Goal: Check status: Check status

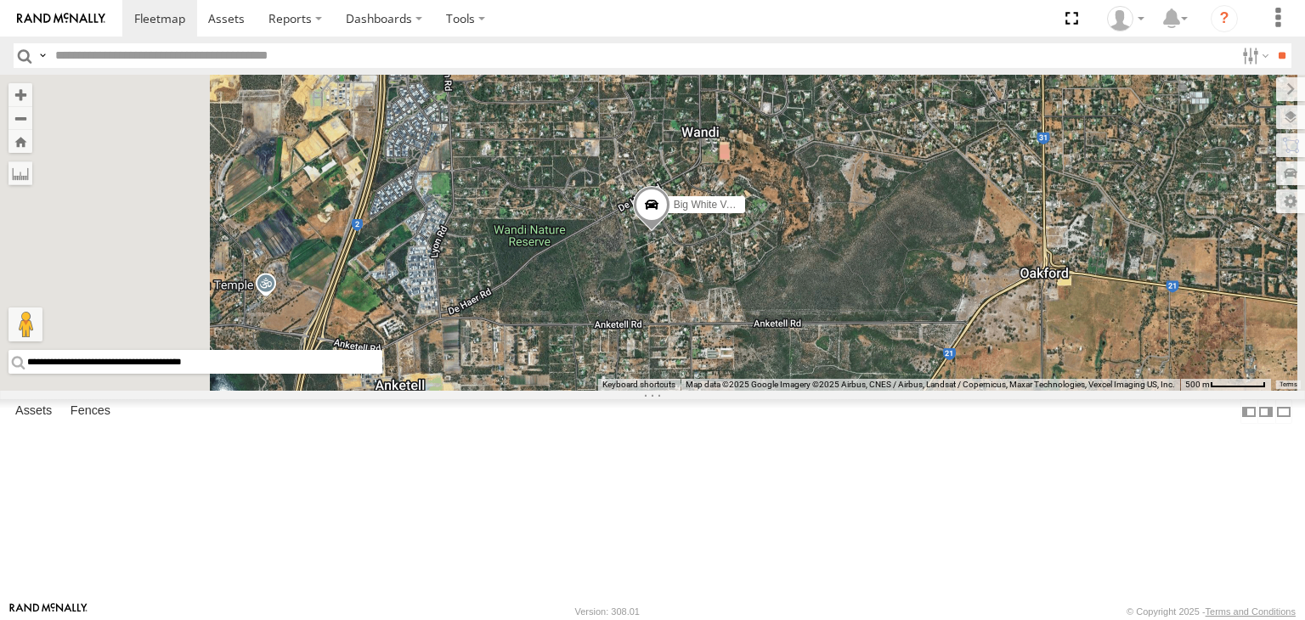
click at [0, 0] on div "[PERSON_NAME] V9" at bounding box center [0, 0] width 0 height 0
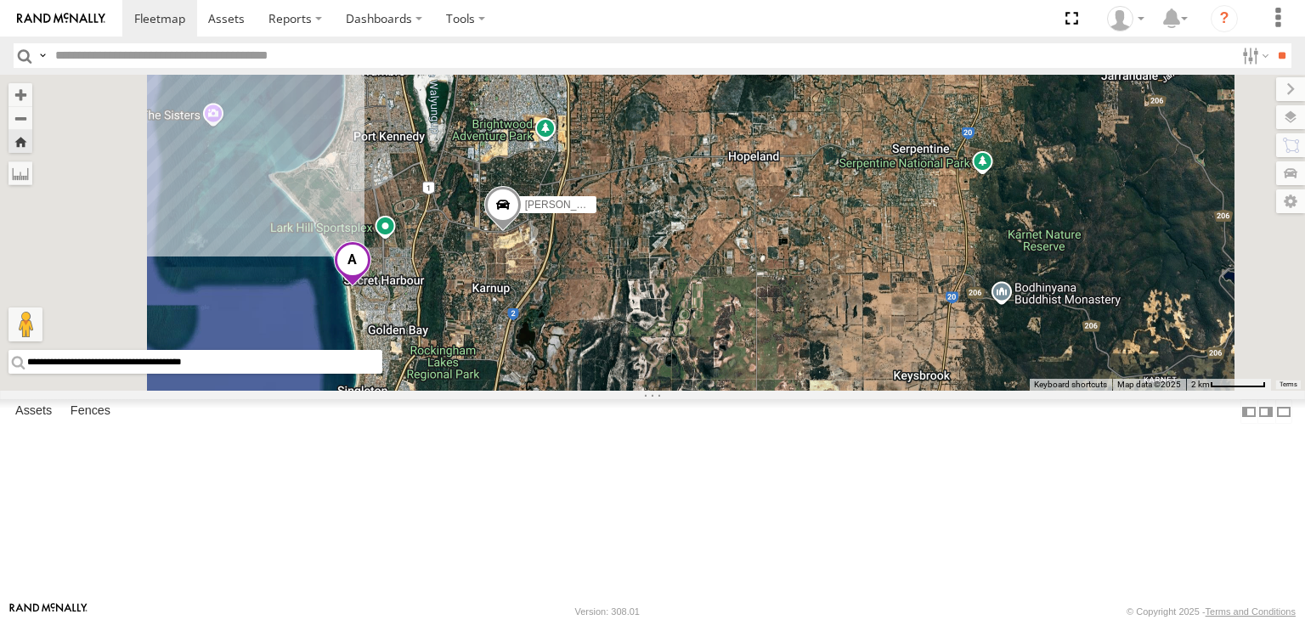
drag, startPoint x: 703, startPoint y: 392, endPoint x: 729, endPoint y: 387, distance: 25.8
click at [729, 387] on div "[PERSON_NAME] V9" at bounding box center [652, 233] width 1305 height 316
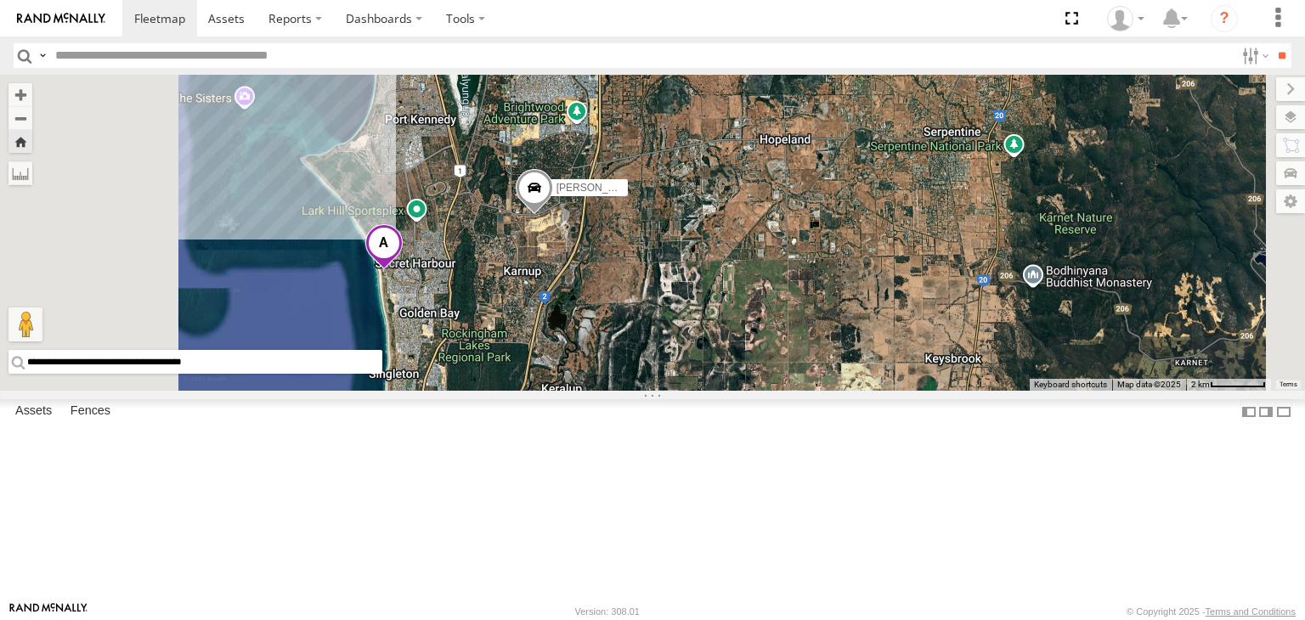
drag, startPoint x: 635, startPoint y: 394, endPoint x: 674, endPoint y: 375, distance: 42.9
click at [674, 375] on div "[PERSON_NAME] V9" at bounding box center [652, 233] width 1305 height 316
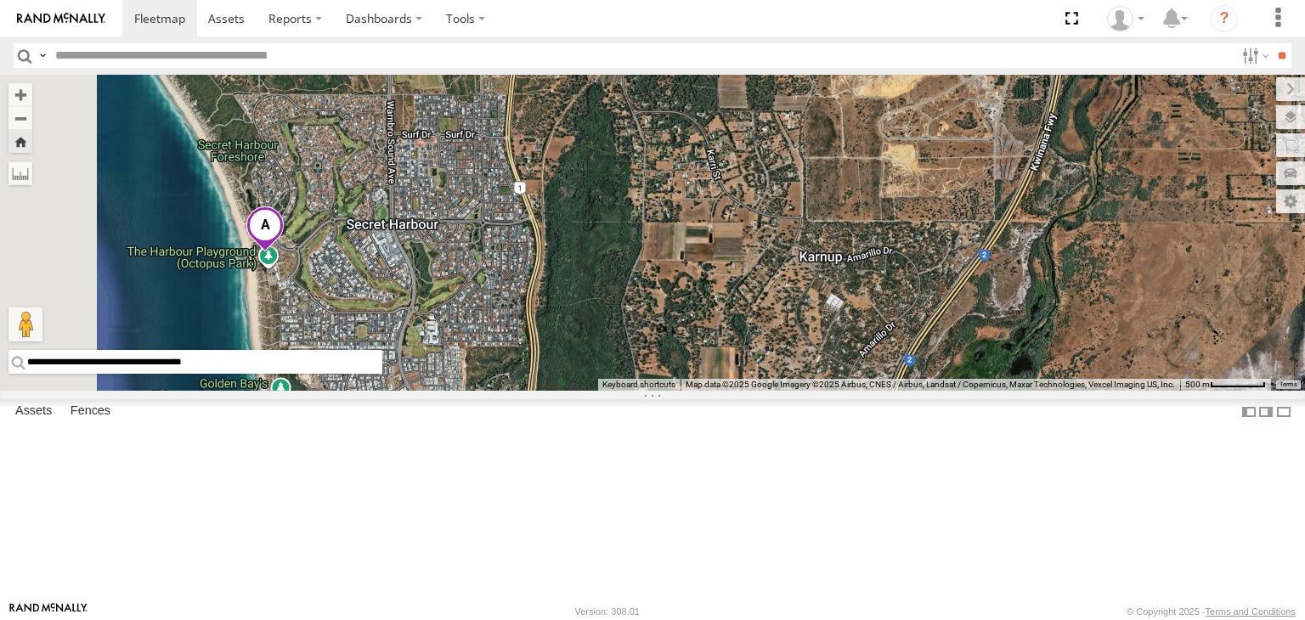
drag, startPoint x: 624, startPoint y: 359, endPoint x: 838, endPoint y: 255, distance: 237.4
click at [838, 255] on div "[PERSON_NAME] V9" at bounding box center [652, 233] width 1305 height 316
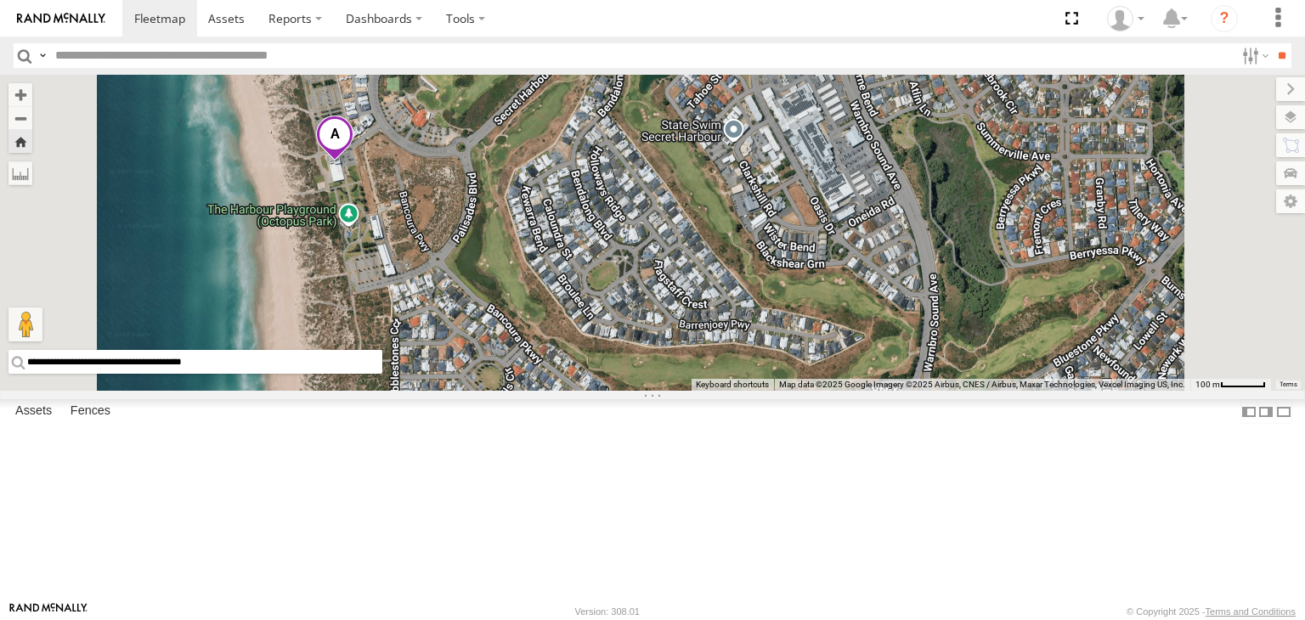
drag, startPoint x: 597, startPoint y: 319, endPoint x: 622, endPoint y: 319, distance: 24.6
click at [622, 319] on div "[PERSON_NAME] V9" at bounding box center [652, 233] width 1305 height 316
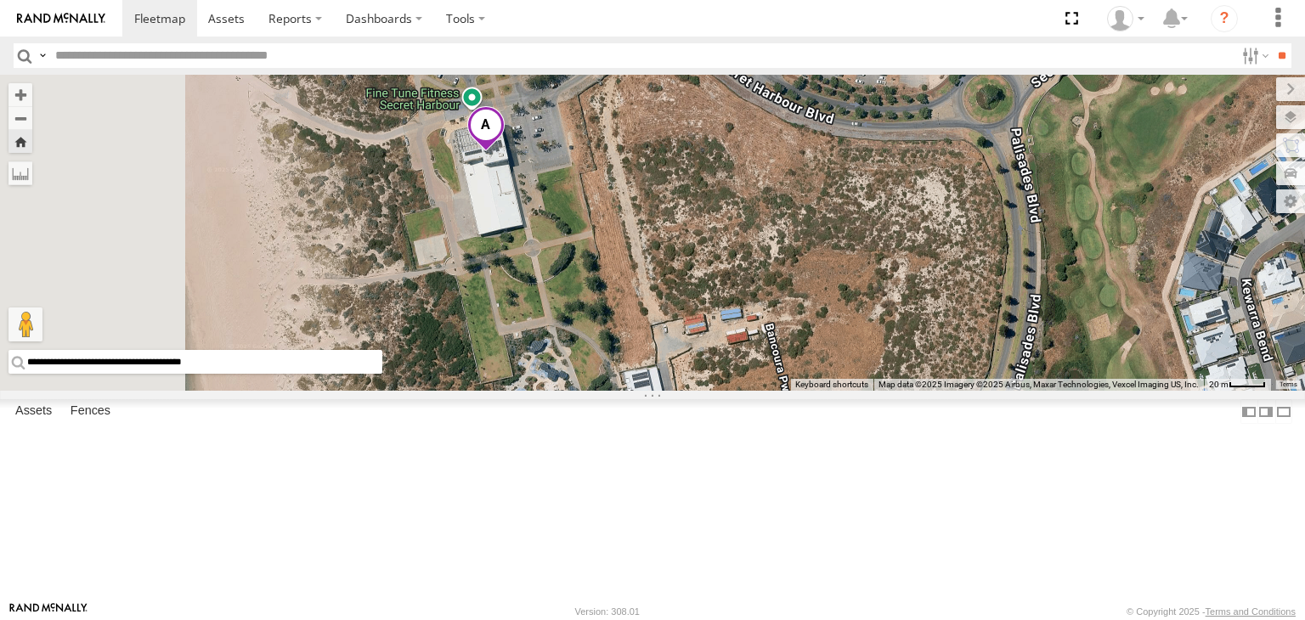
drag, startPoint x: 592, startPoint y: 295, endPoint x: 797, endPoint y: 327, distance: 207.2
click at [797, 327] on div "[PERSON_NAME] V9" at bounding box center [652, 233] width 1305 height 316
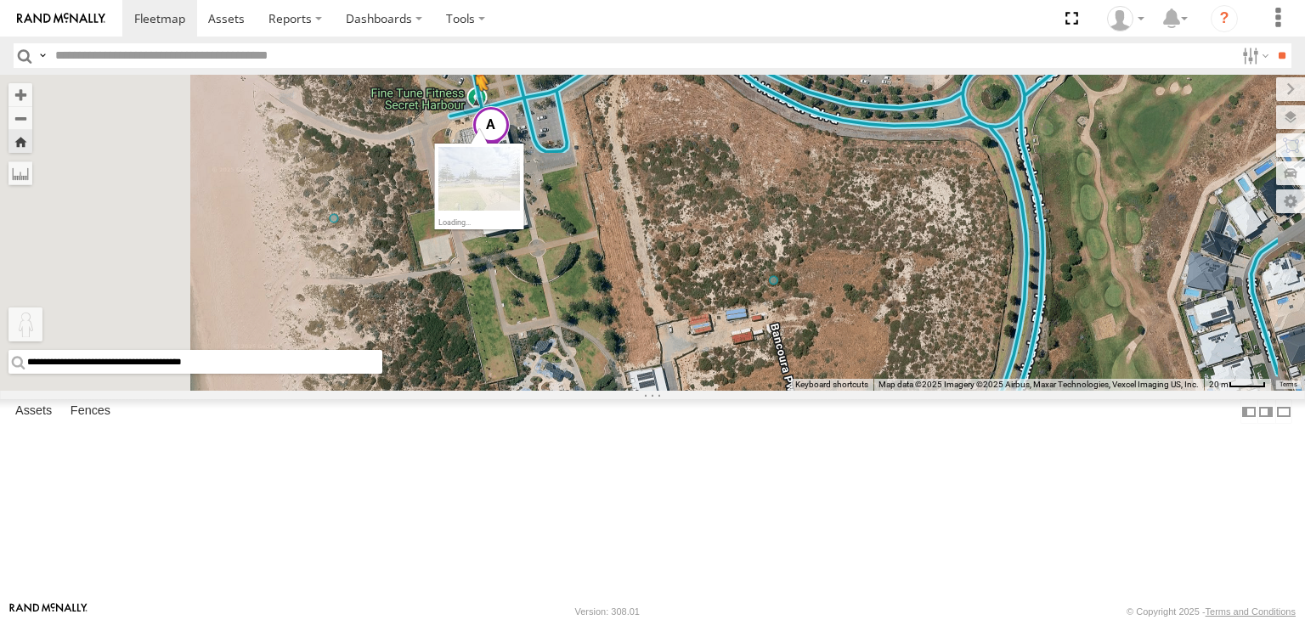
drag, startPoint x: 449, startPoint y: 539, endPoint x: 687, endPoint y: 212, distance: 404.9
click at [687, 212] on div "**********" at bounding box center [652, 233] width 1305 height 316
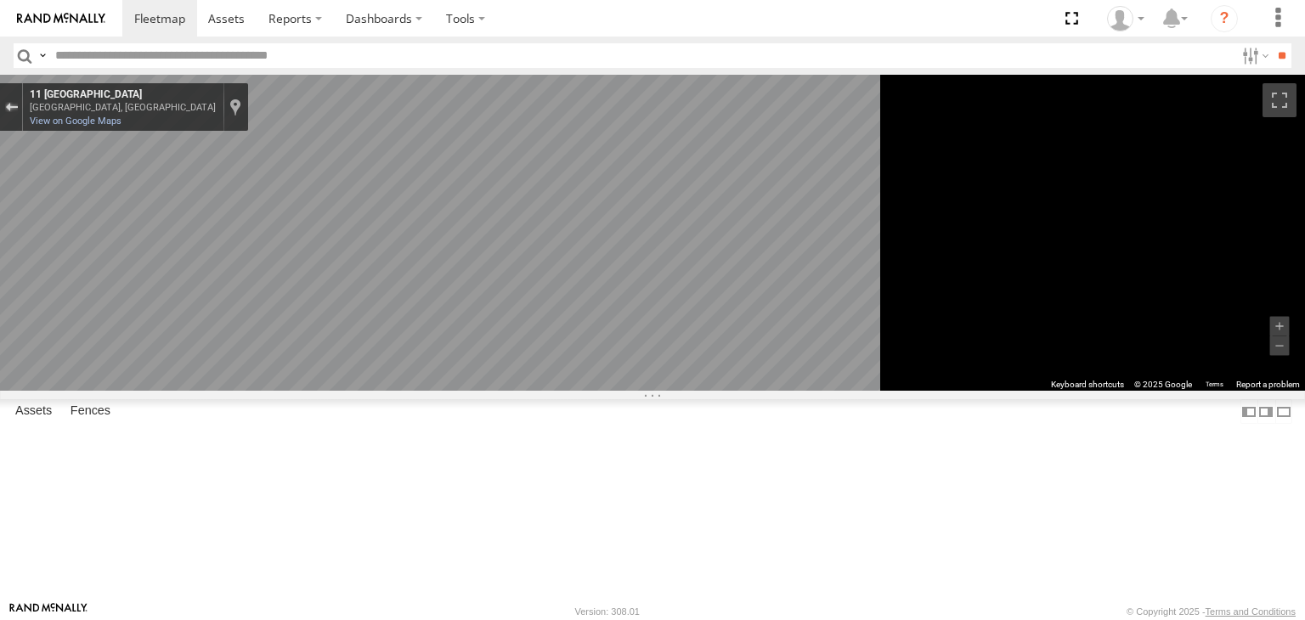
click at [18, 105] on div "Exit the Street View" at bounding box center [11, 107] width 13 height 10
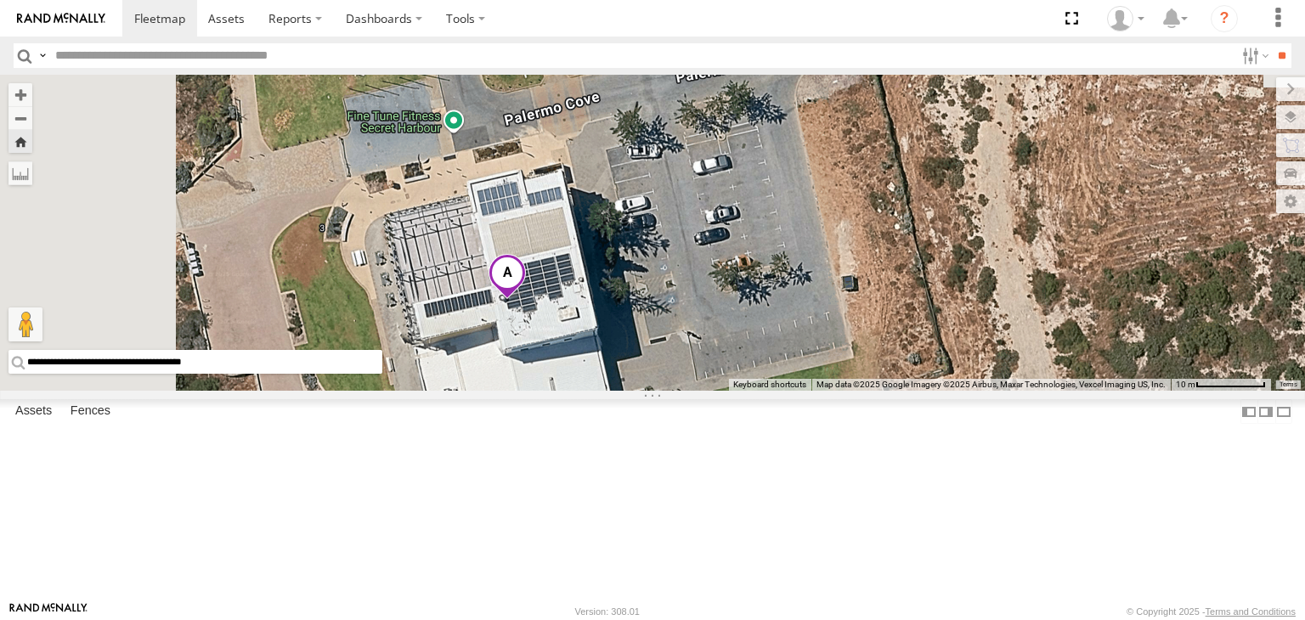
drag, startPoint x: 601, startPoint y: 242, endPoint x: 788, endPoint y: 397, distance: 243.2
click at [788, 391] on div "[PERSON_NAME] V9 Loading..." at bounding box center [652, 233] width 1305 height 316
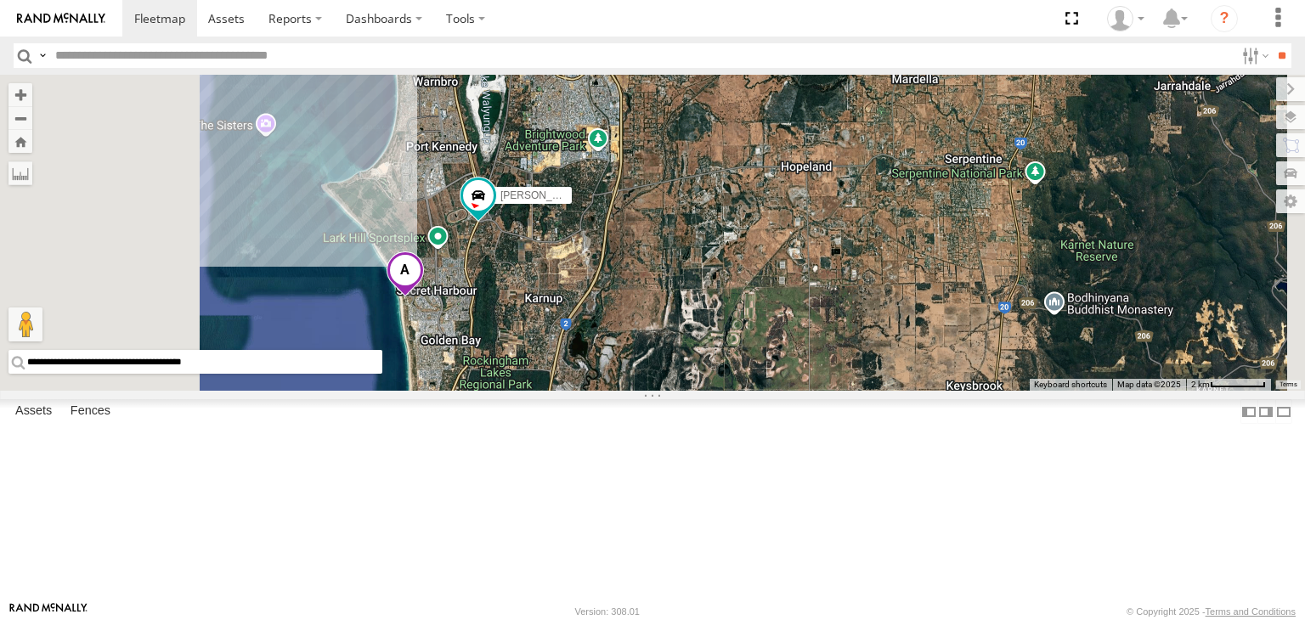
drag, startPoint x: 648, startPoint y: 373, endPoint x: 721, endPoint y: 341, distance: 79.5
click at [721, 341] on div "[PERSON_NAME] V9 Loading..." at bounding box center [652, 233] width 1305 height 316
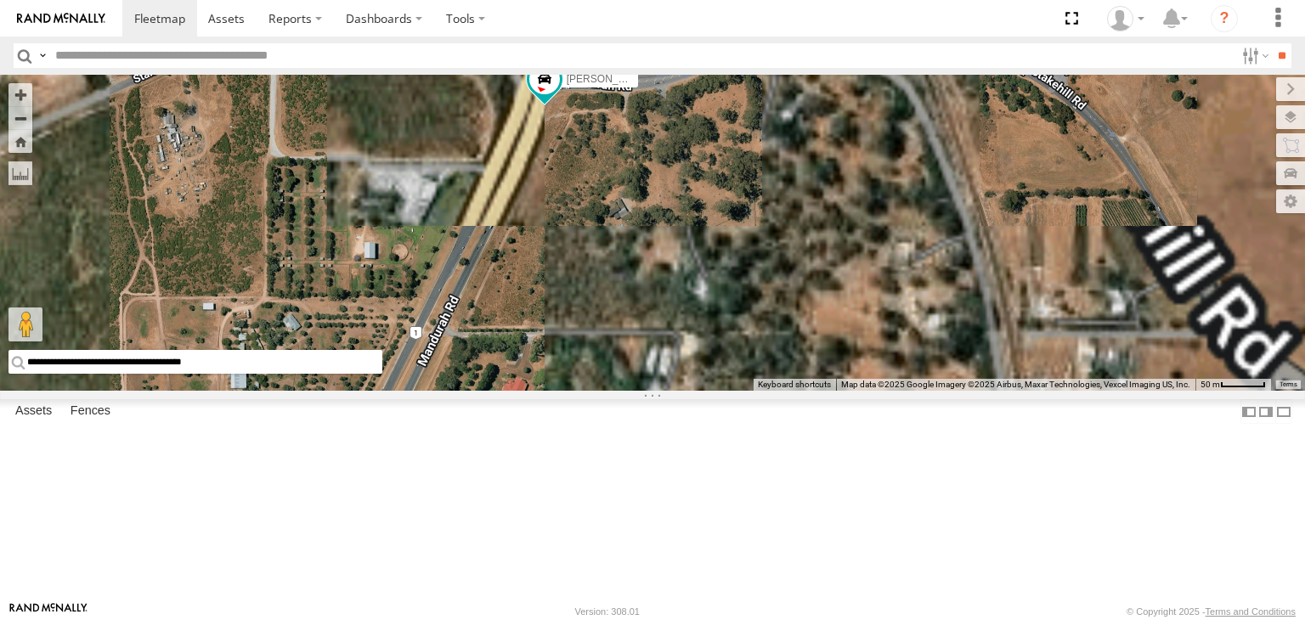
drag, startPoint x: 715, startPoint y: 236, endPoint x: 707, endPoint y: 465, distance: 228.7
click at [708, 391] on div "[PERSON_NAME] V9 Loading..." at bounding box center [652, 233] width 1305 height 316
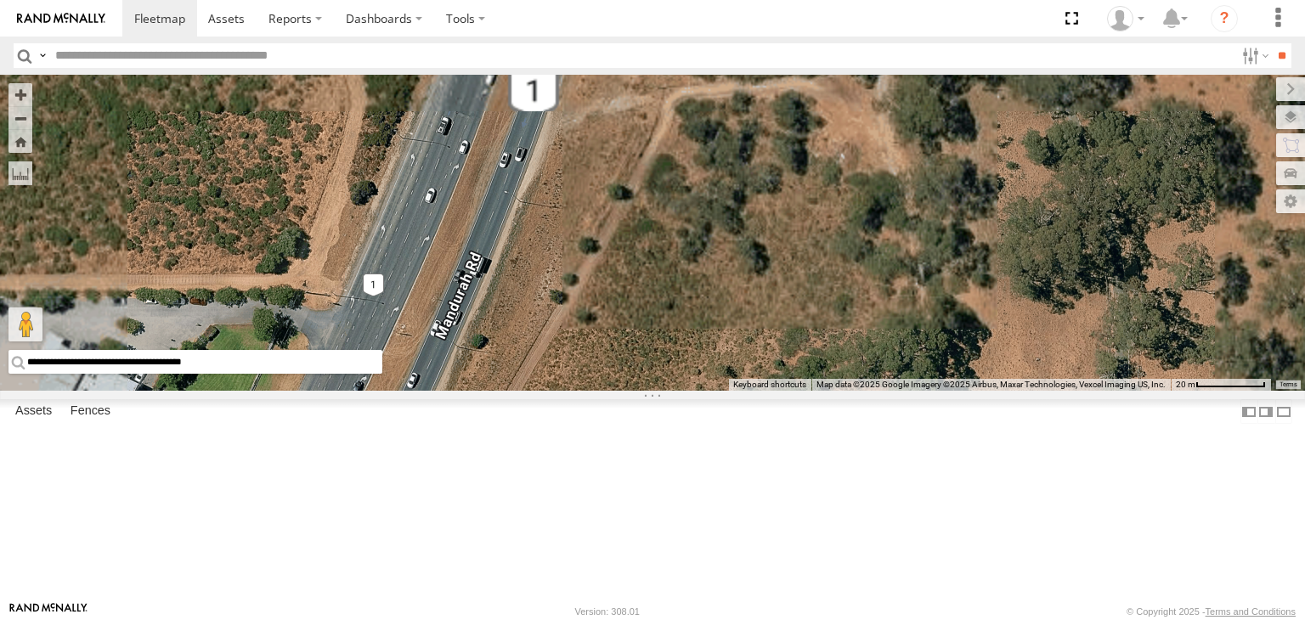
drag, startPoint x: 781, startPoint y: 188, endPoint x: 812, endPoint y: 487, distance: 300.6
click at [812, 391] on div "[PERSON_NAME] V9 Loading..." at bounding box center [652, 233] width 1305 height 316
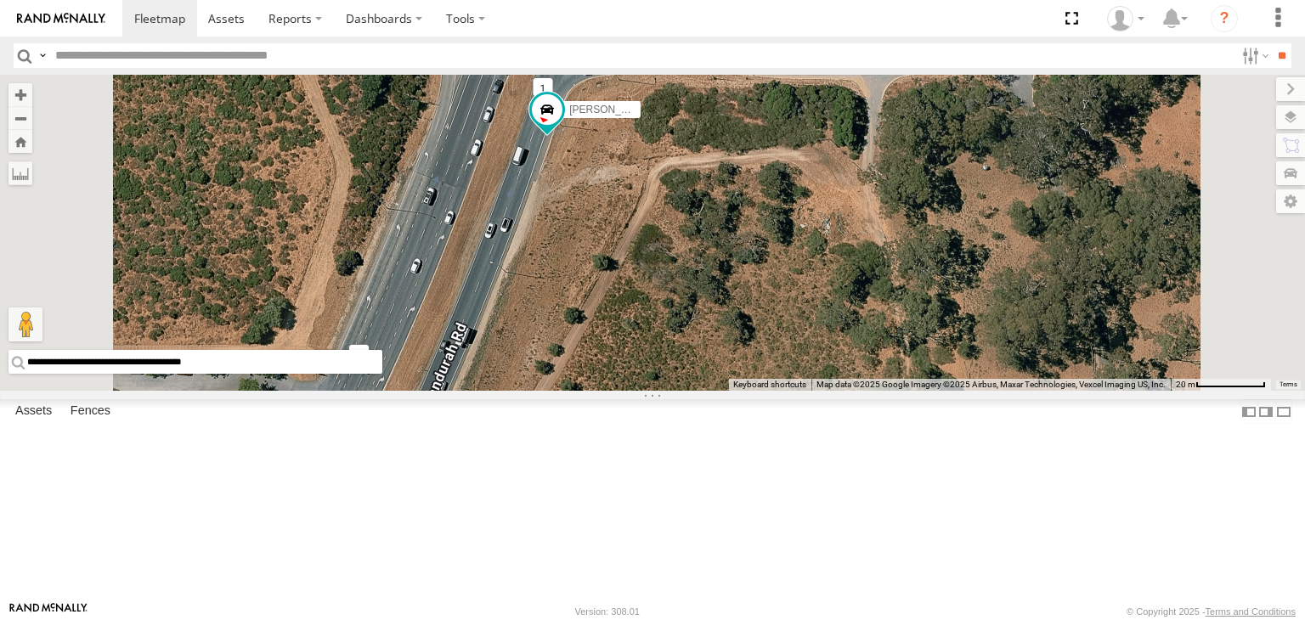
drag, startPoint x: 815, startPoint y: 300, endPoint x: 801, endPoint y: 370, distance: 72.0
click at [801, 370] on div "[PERSON_NAME] V9 Loading..." at bounding box center [652, 233] width 1305 height 316
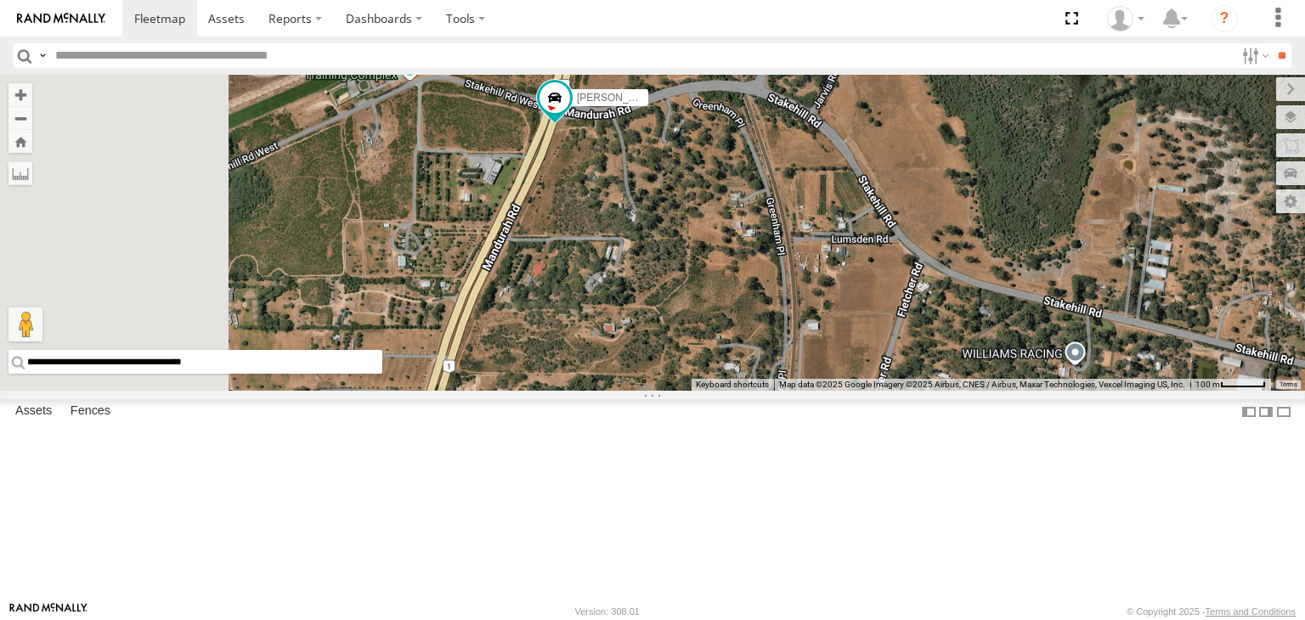
drag, startPoint x: 831, startPoint y: 224, endPoint x: 833, endPoint y: 206, distance: 18.0
click at [833, 206] on div "[PERSON_NAME] V9 Loading..." at bounding box center [652, 233] width 1305 height 316
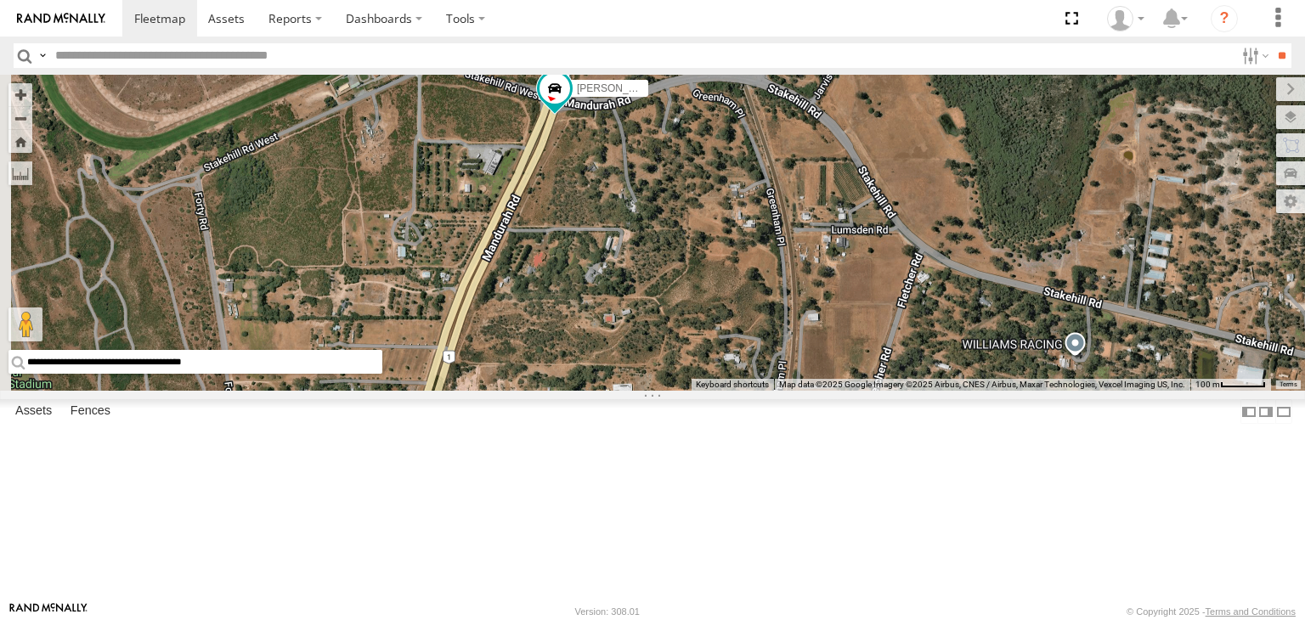
drag, startPoint x: 793, startPoint y: 341, endPoint x: 821, endPoint y: 208, distance: 136.5
click at [829, 188] on div "[PERSON_NAME] V9 Loading..." at bounding box center [652, 233] width 1305 height 316
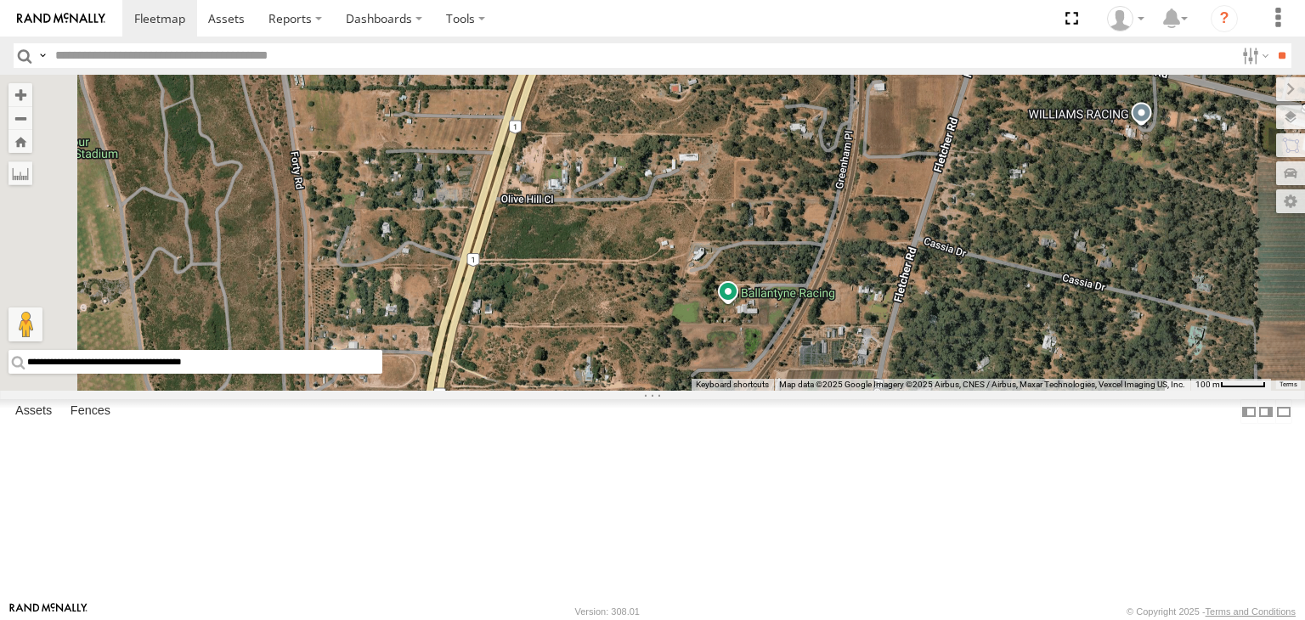
drag, startPoint x: 783, startPoint y: 253, endPoint x: 786, endPoint y: 242, distance: 11.3
click at [823, 168] on div "[PERSON_NAME] V9 Loading..." at bounding box center [652, 233] width 1305 height 316
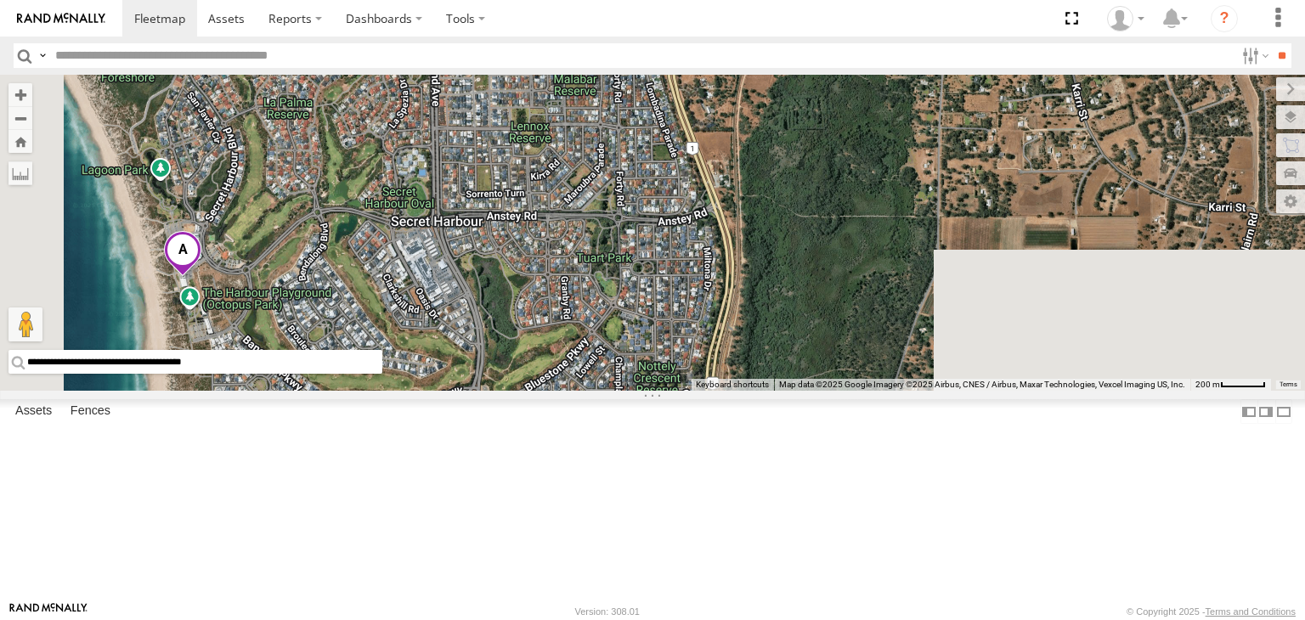
drag, startPoint x: 739, startPoint y: 327, endPoint x: 686, endPoint y: 121, distance: 213.2
click at [884, 59] on body at bounding box center [652, 310] width 1305 height 620
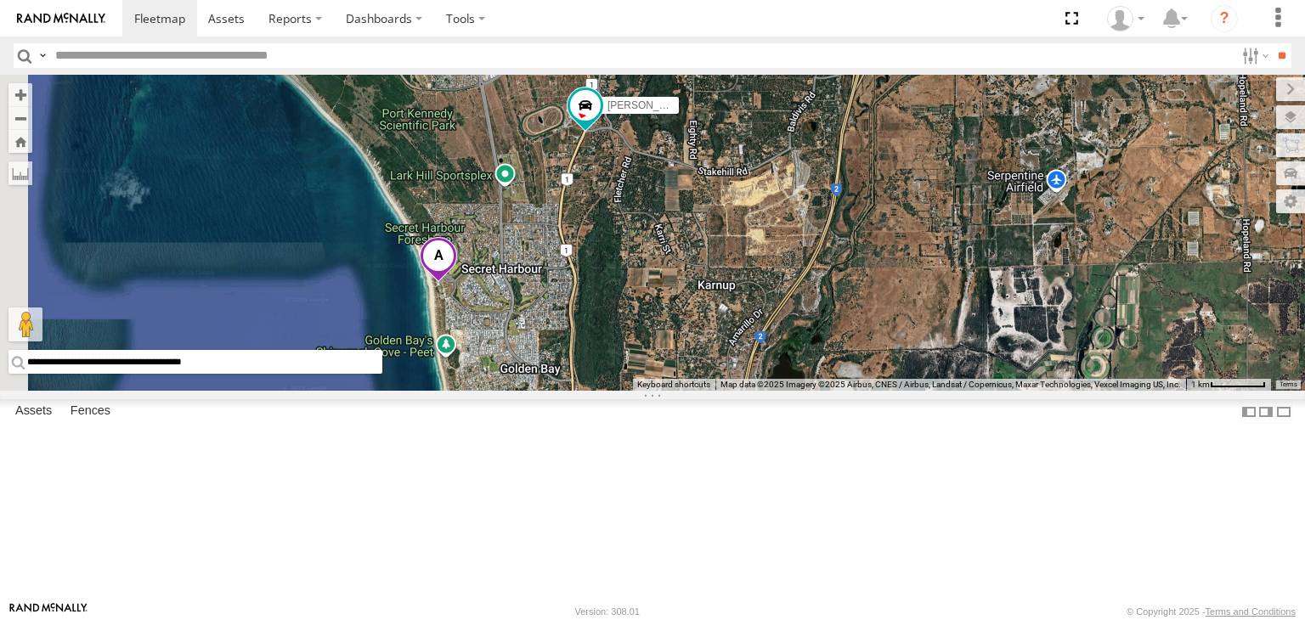
drag, startPoint x: 675, startPoint y: 232, endPoint x: 718, endPoint y: 421, distance: 194.1
click at [718, 391] on div "[PERSON_NAME] V9 Loading..." at bounding box center [652, 233] width 1305 height 316
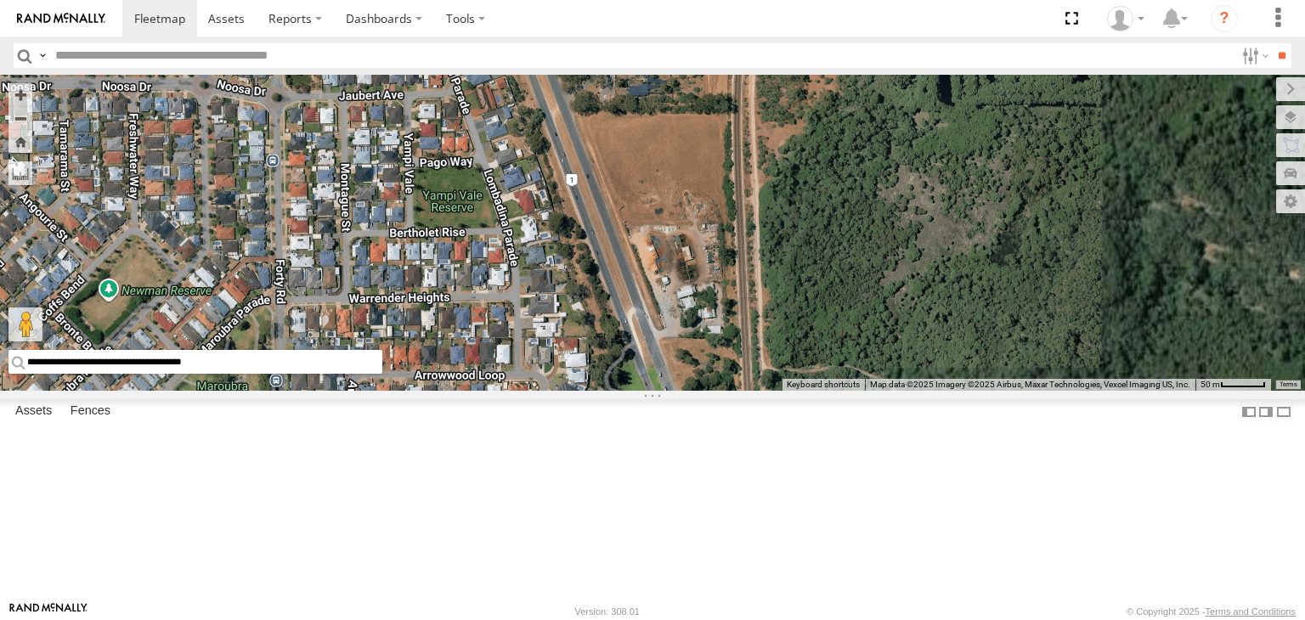
drag, startPoint x: 906, startPoint y: 324, endPoint x: 615, endPoint y: 271, distance: 295.4
click at [618, 277] on div "[PERSON_NAME] V9 Loading..." at bounding box center [652, 233] width 1305 height 316
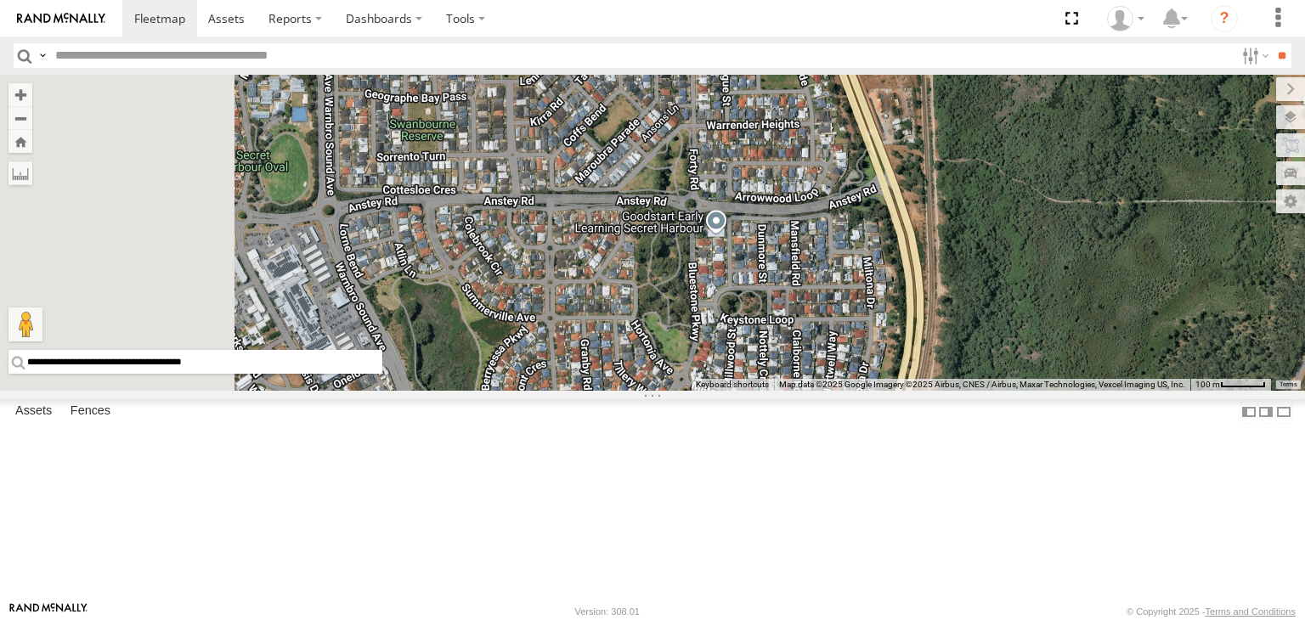
drag, startPoint x: 550, startPoint y: 370, endPoint x: 839, endPoint y: 307, distance: 295.6
click at [919, 289] on div "[PERSON_NAME] V9 Loading..." at bounding box center [652, 233] width 1305 height 316
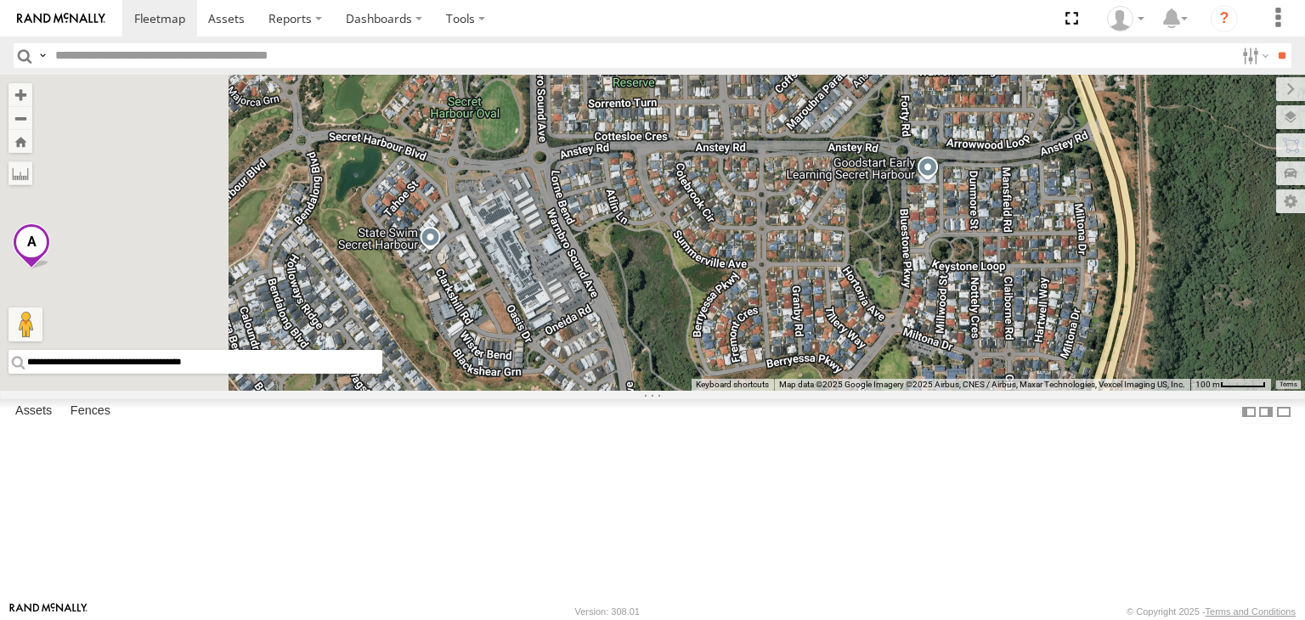
drag, startPoint x: 757, startPoint y: 320, endPoint x: 957, endPoint y: 254, distance: 211.1
click at [957, 254] on div "[PERSON_NAME] V9 Loading..." at bounding box center [652, 233] width 1305 height 316
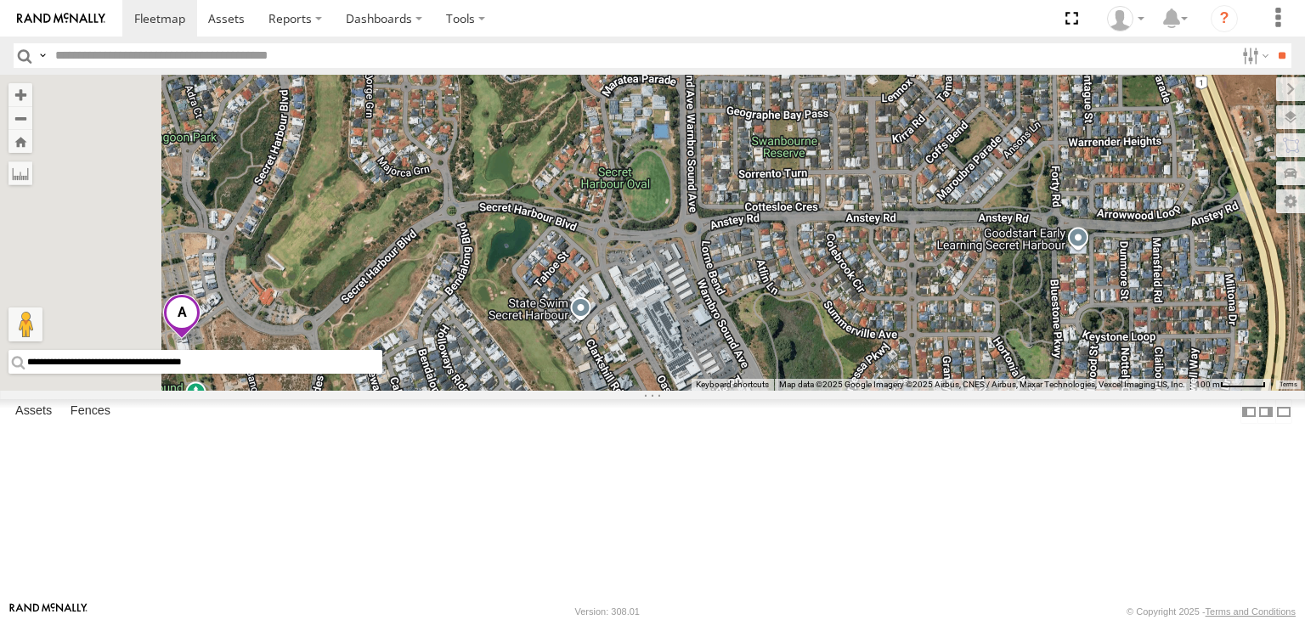
drag, startPoint x: 785, startPoint y: 283, endPoint x: 949, endPoint y: 368, distance: 184.6
click at [949, 368] on div "[PERSON_NAME] V9 Loading..." at bounding box center [652, 233] width 1305 height 316
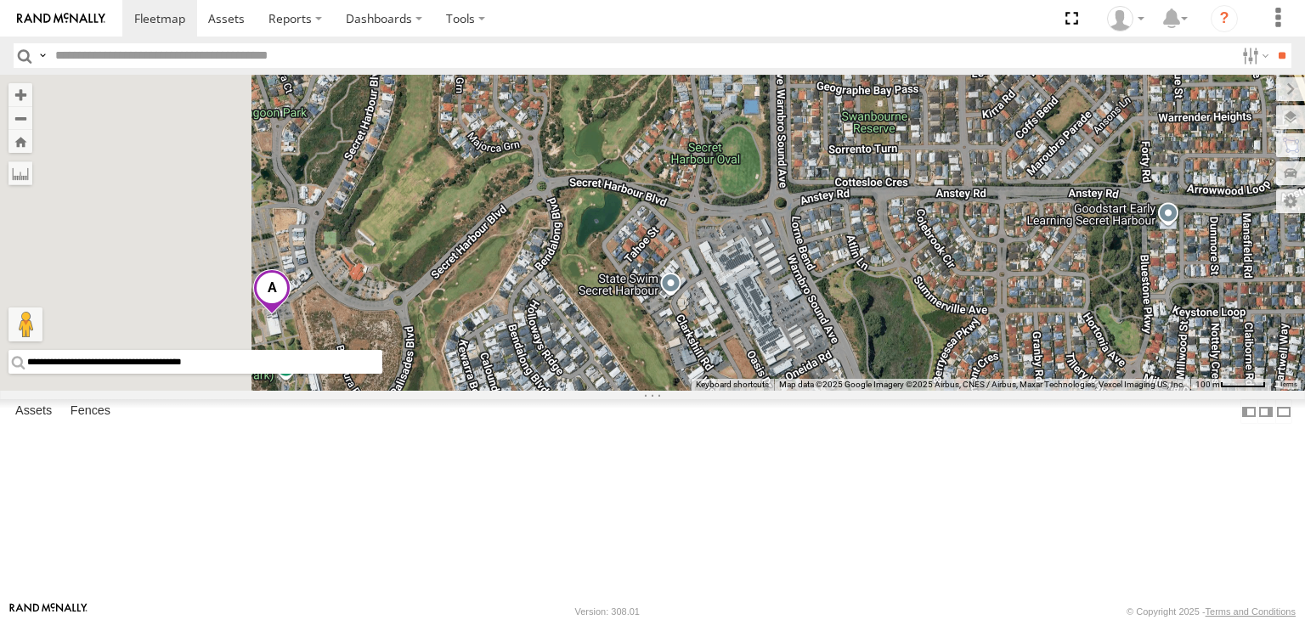
drag, startPoint x: 921, startPoint y: 279, endPoint x: 953, endPoint y: 268, distance: 34.1
click at [953, 268] on div "[PERSON_NAME] V9 Loading..." at bounding box center [652, 233] width 1305 height 316
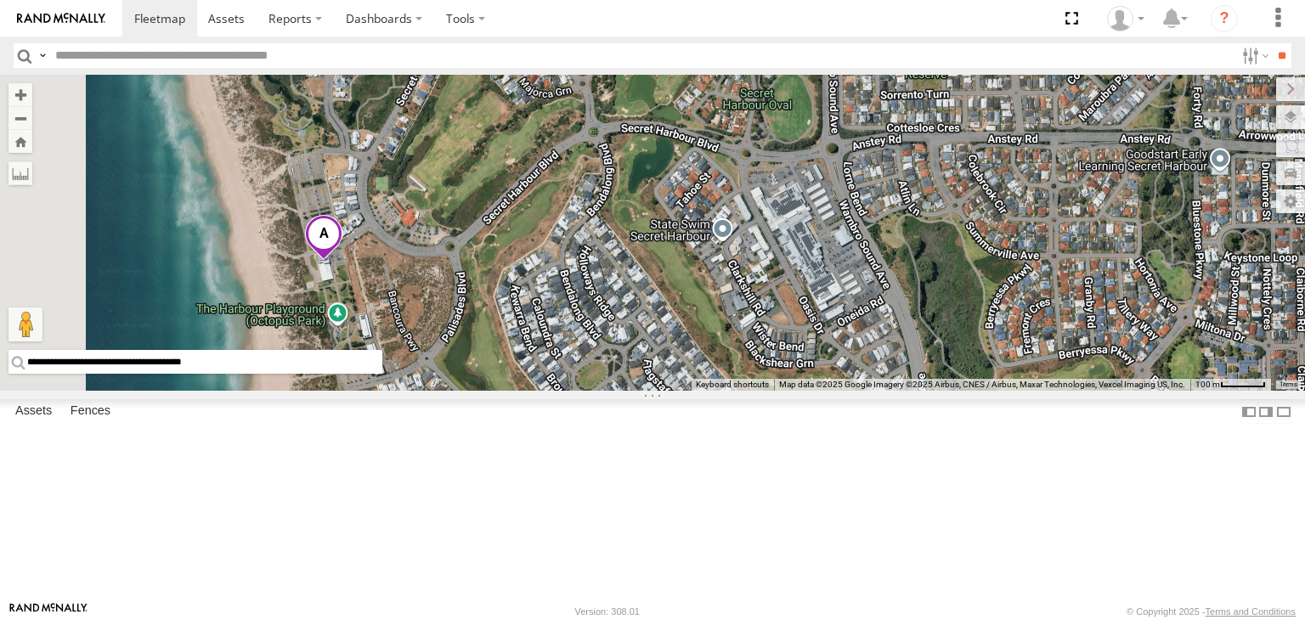
drag, startPoint x: 835, startPoint y: 309, endPoint x: 837, endPoint y: 271, distance: 38.3
click at [837, 271] on div "[PERSON_NAME] V9 Loading..." at bounding box center [652, 233] width 1305 height 316
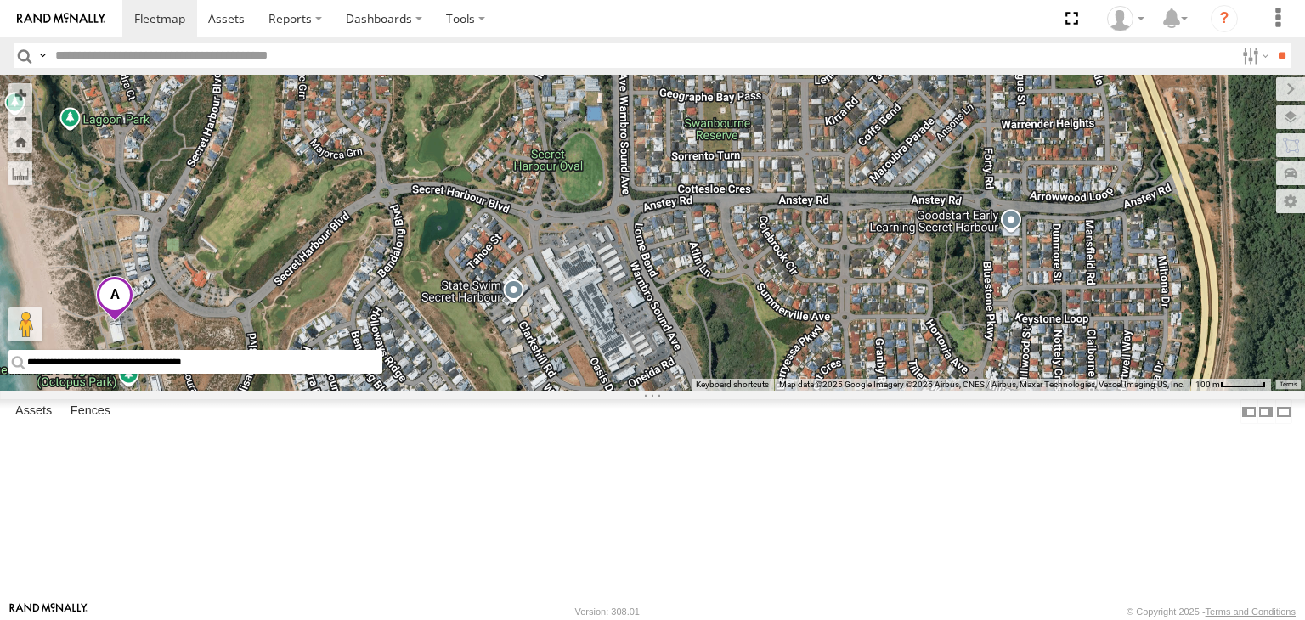
drag, startPoint x: 928, startPoint y: 239, endPoint x: 727, endPoint y: 300, distance: 209.6
click at [721, 300] on div "[PERSON_NAME] V9 Loading..." at bounding box center [652, 233] width 1305 height 316
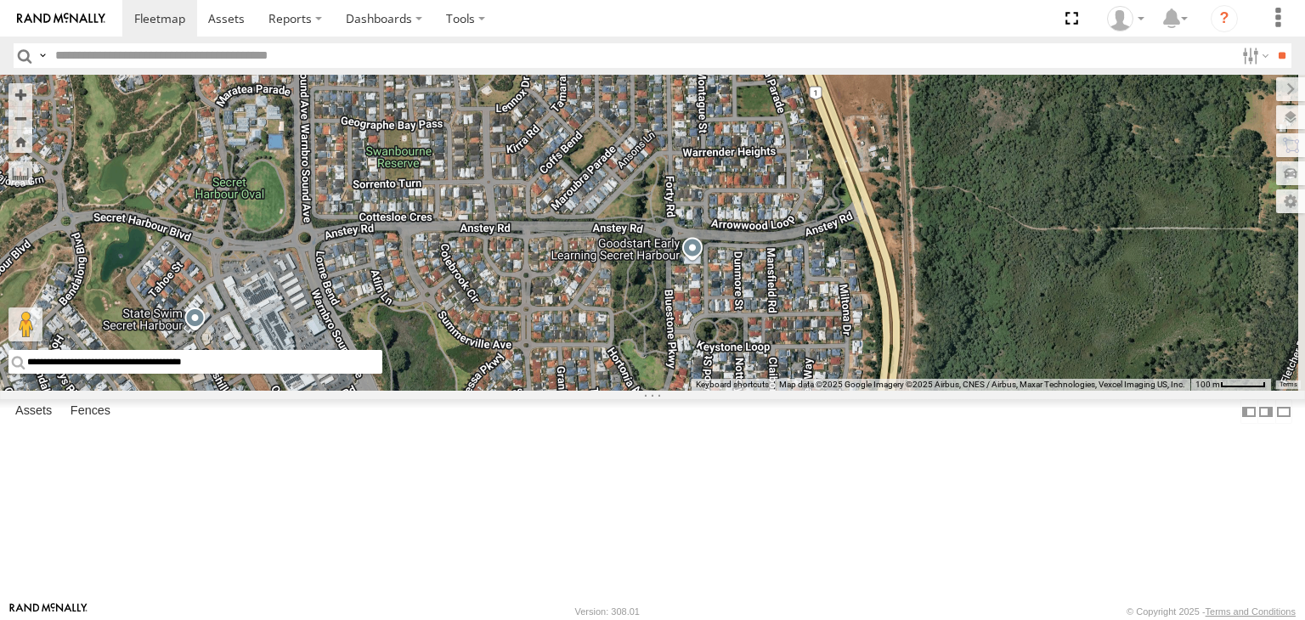
drag, startPoint x: 846, startPoint y: 271, endPoint x: 537, endPoint y: 300, distance: 310.5
click at [537, 300] on div "[PERSON_NAME] V9 Loading..." at bounding box center [652, 233] width 1305 height 316
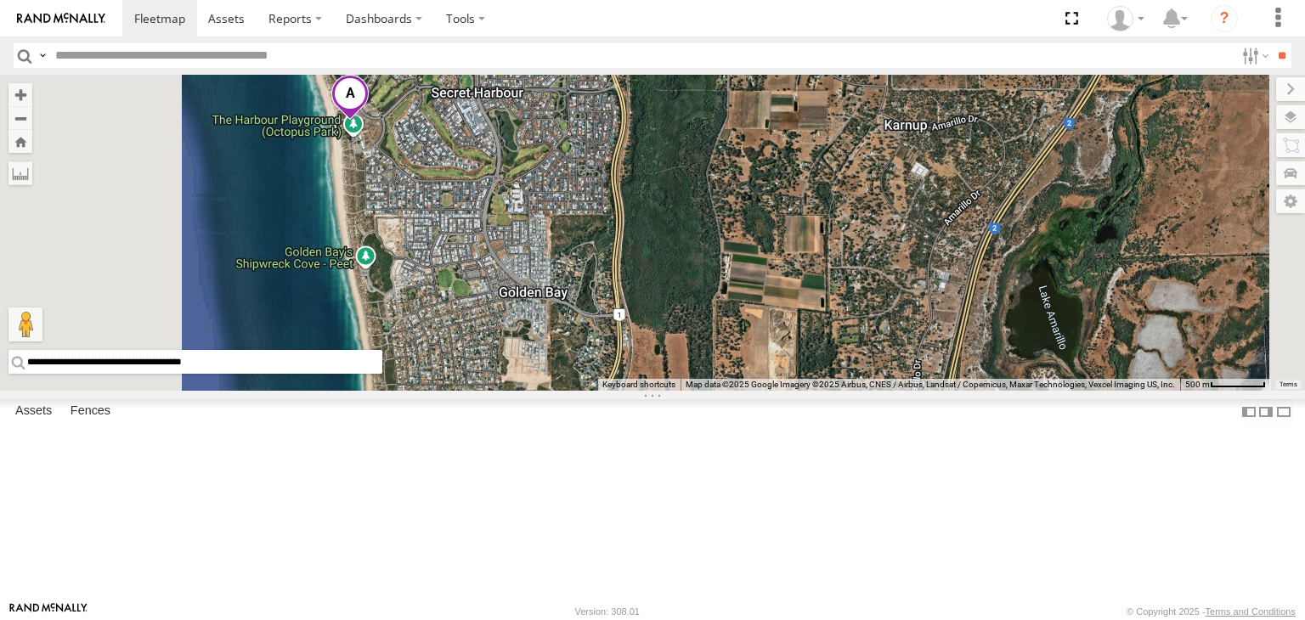
drag, startPoint x: 805, startPoint y: 307, endPoint x: 783, endPoint y: 217, distance: 92.7
click at [783, 217] on div "[PERSON_NAME] V9 Loading..." at bounding box center [652, 233] width 1305 height 316
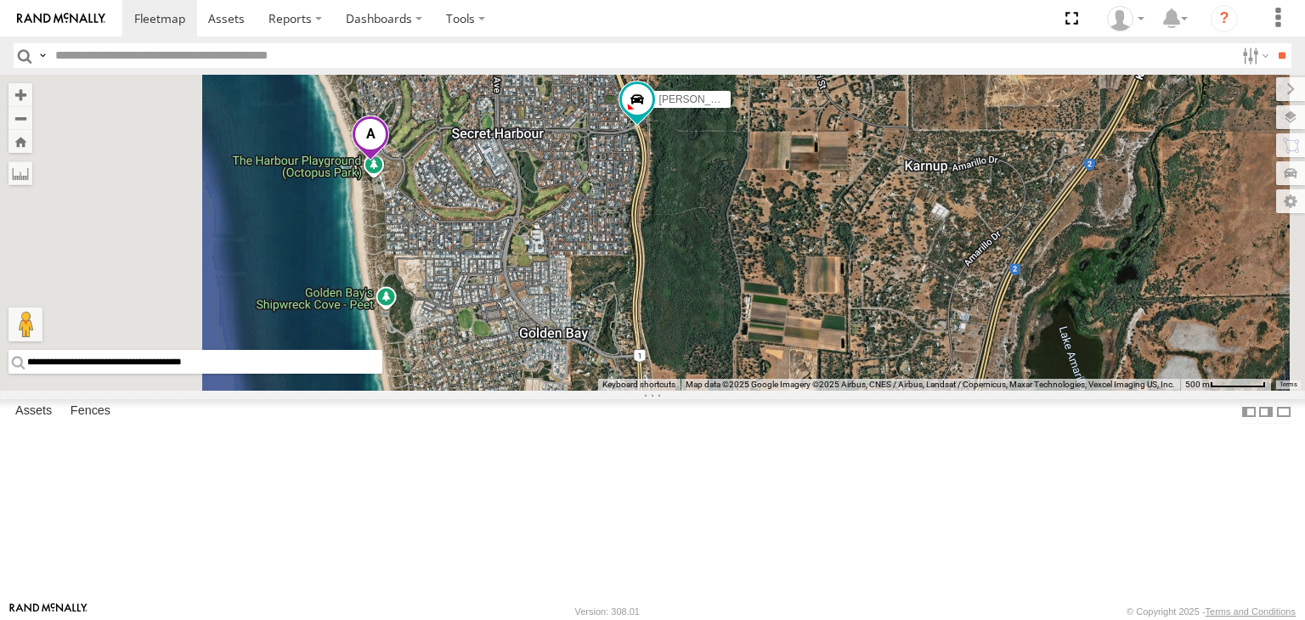
drag, startPoint x: 716, startPoint y: 244, endPoint x: 739, endPoint y: 291, distance: 52.0
click at [739, 291] on div "[PERSON_NAME] V9 Loading..." at bounding box center [652, 233] width 1305 height 316
